Goal: Obtain resource: Download file/media

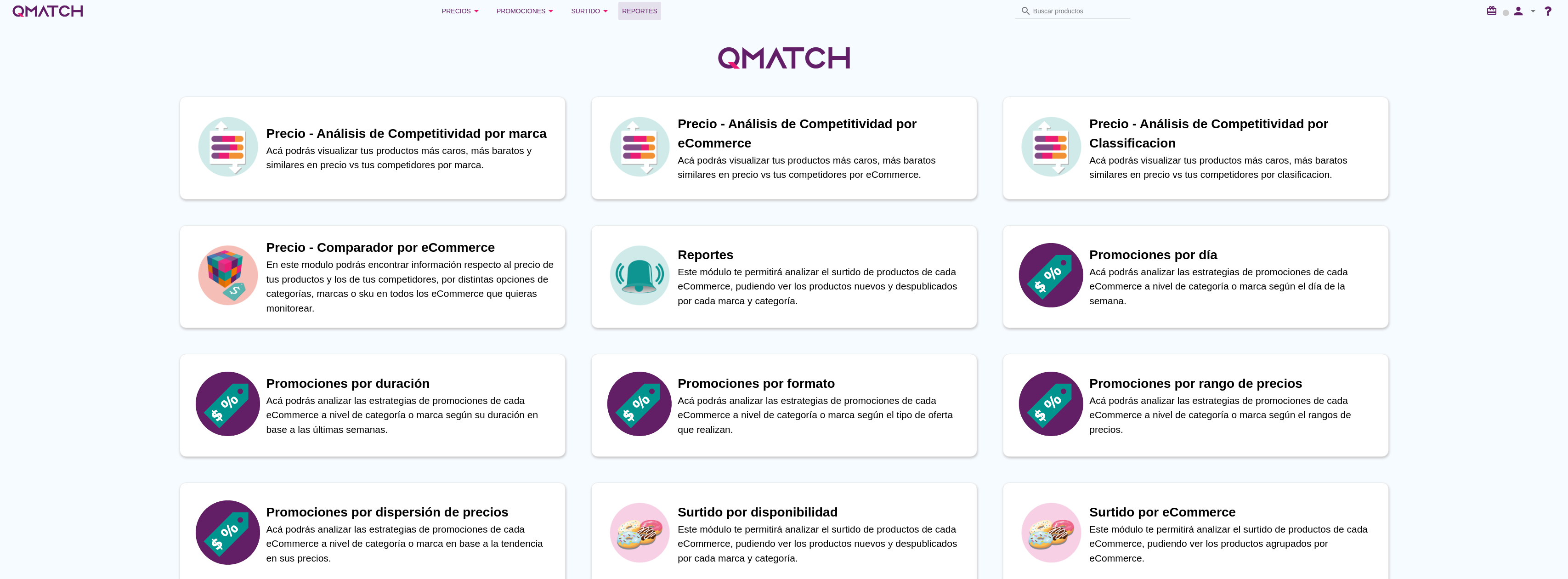
click at [639, 19] on link "Reportes" at bounding box center [640, 11] width 43 height 18
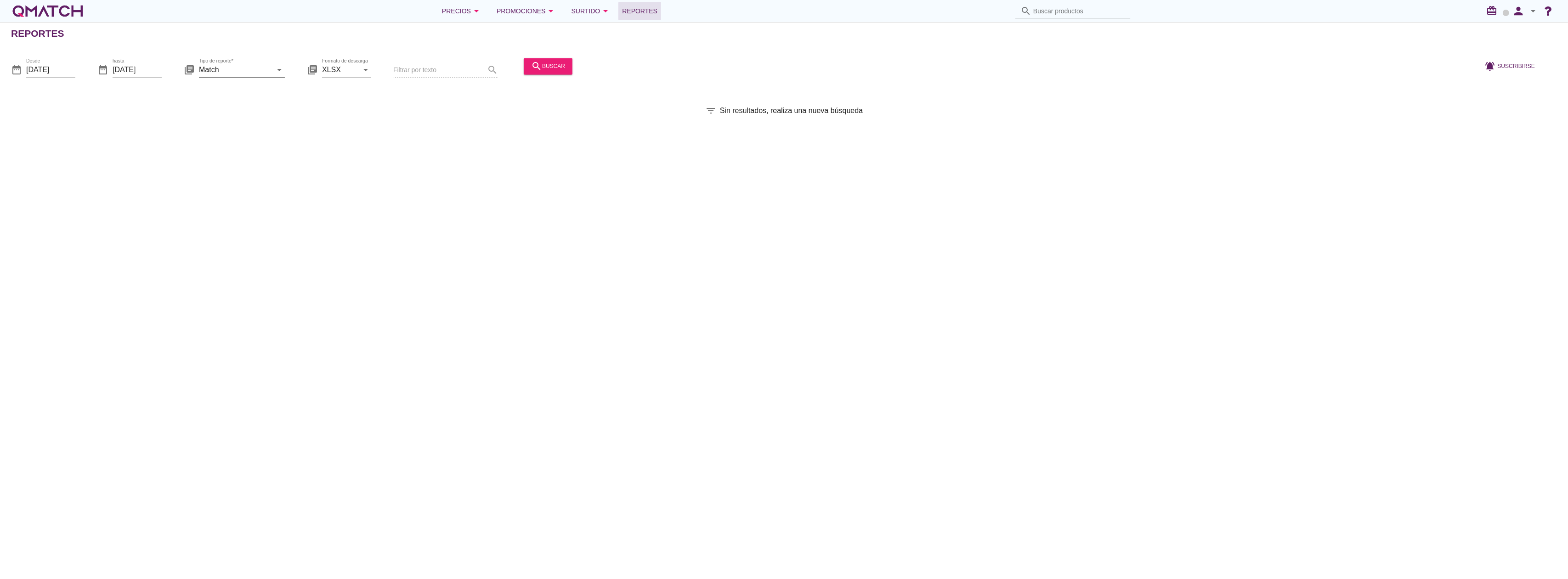
click at [230, 69] on input "Match" at bounding box center [235, 70] width 73 height 15
click at [246, 155] on div "Match con historicos" at bounding box center [256, 159] width 99 height 11
type input "Match con historicos"
click at [543, 69] on div "search buscar" at bounding box center [548, 66] width 34 height 11
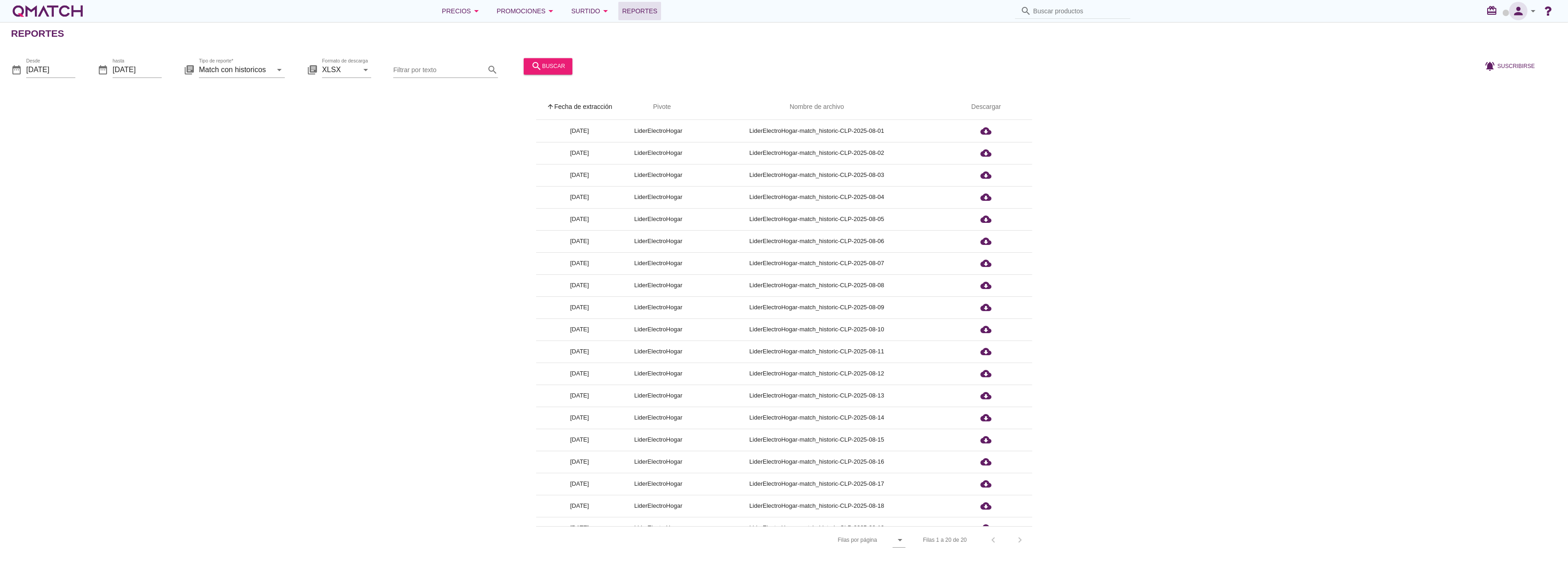
click at [1522, 19] on button "person" at bounding box center [1518, 11] width 18 height 18
click at [1512, 55] on span "Preferencias de aplicación" at bounding box center [1507, 57] width 75 height 7
radio input "true"
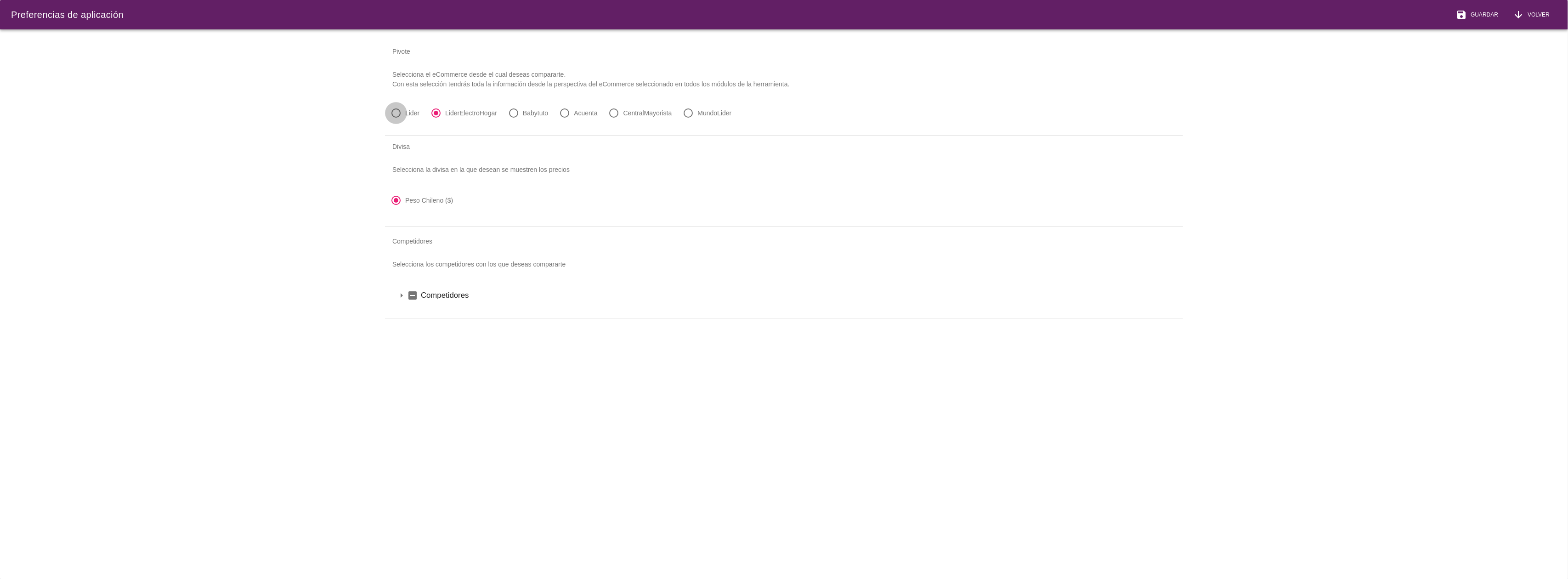
click at [402, 116] on div at bounding box center [395, 113] width 16 height 16
radio input "true"
click at [1476, 14] on span "Guardar" at bounding box center [1483, 15] width 31 height 8
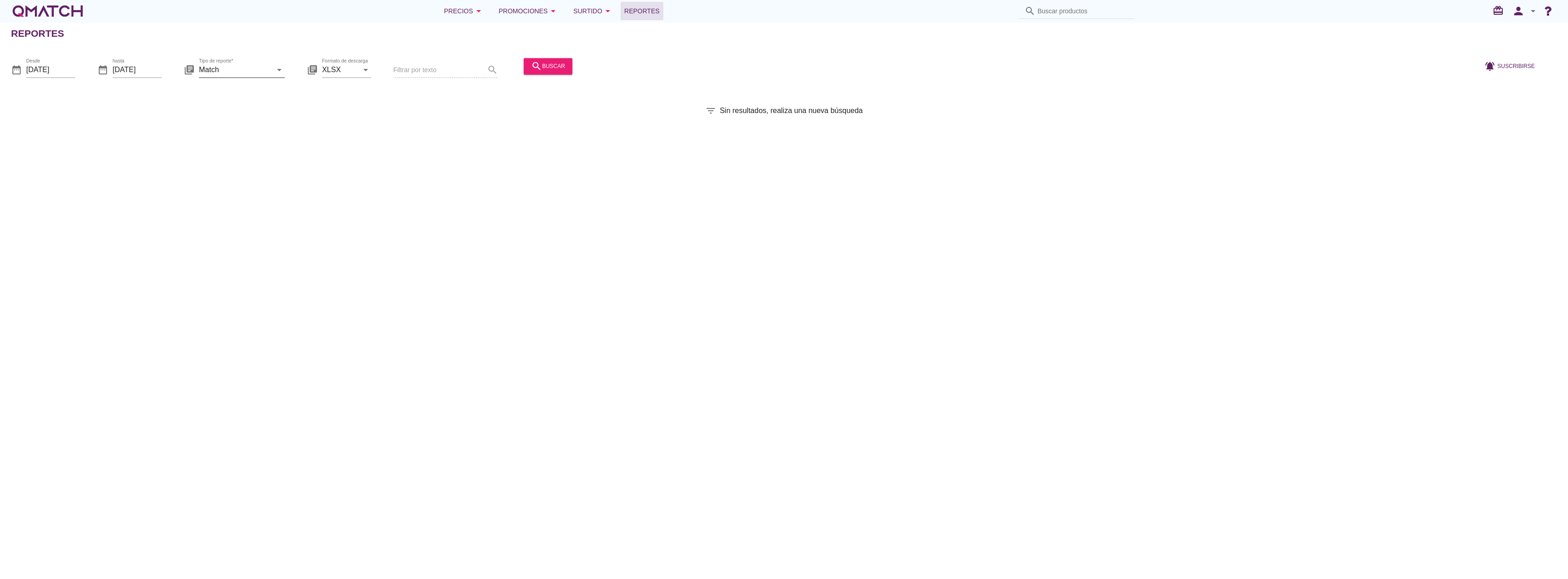
click at [237, 75] on input "Match" at bounding box center [235, 70] width 73 height 15
click at [251, 159] on div "Match con historicos" at bounding box center [256, 159] width 99 height 11
type input "Match con historicos"
click at [536, 71] on icon "search" at bounding box center [536, 66] width 11 height 11
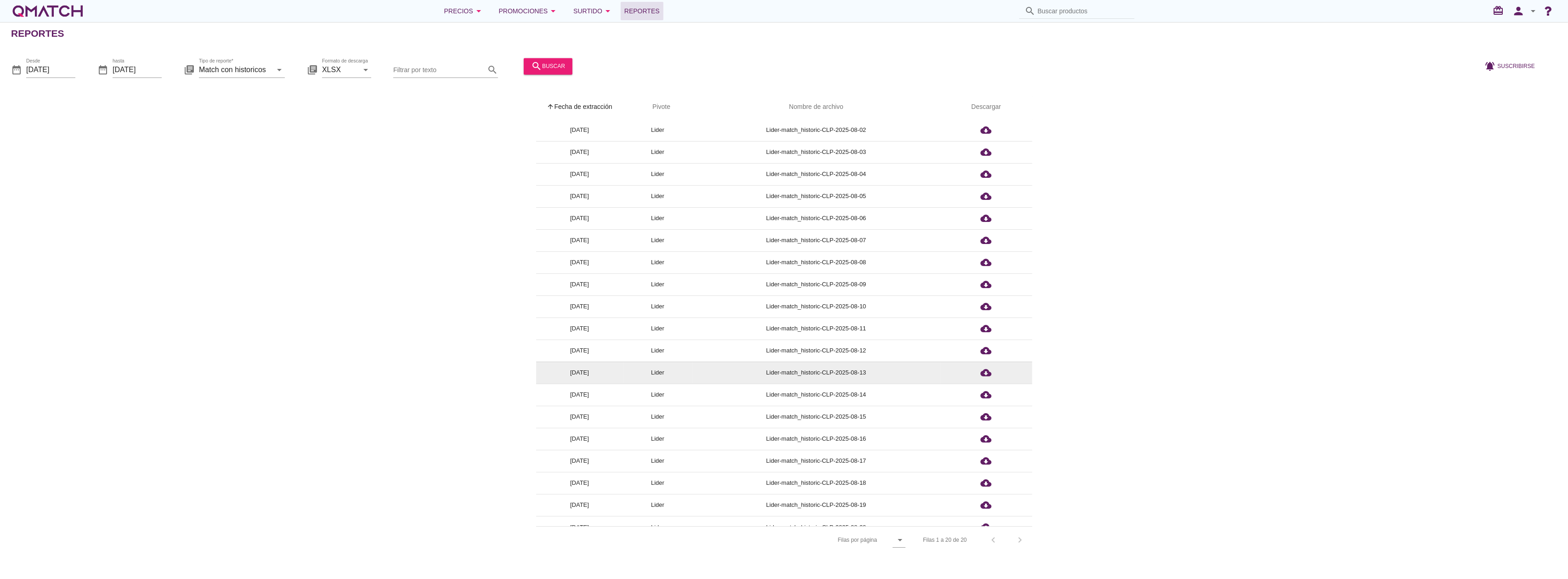
scroll to position [35, 0]
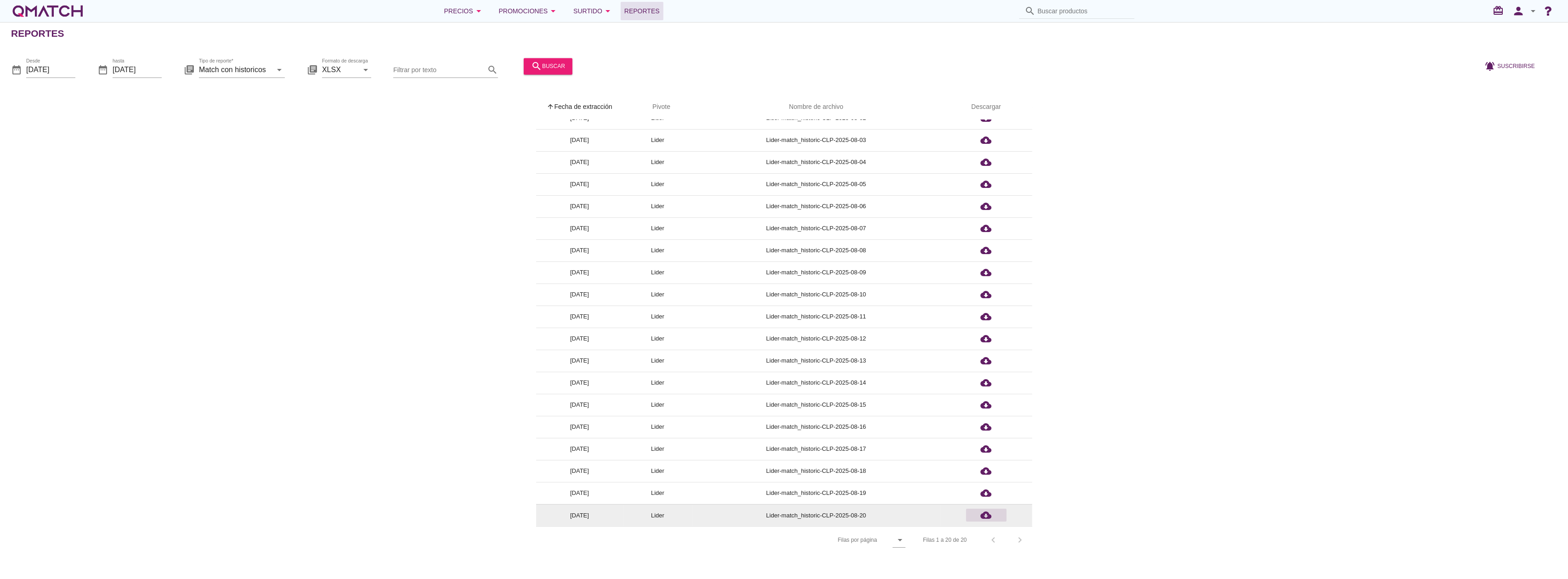
click at [989, 513] on icon "cloud_download" at bounding box center [986, 515] width 11 height 11
